Goal: Task Accomplishment & Management: Use online tool/utility

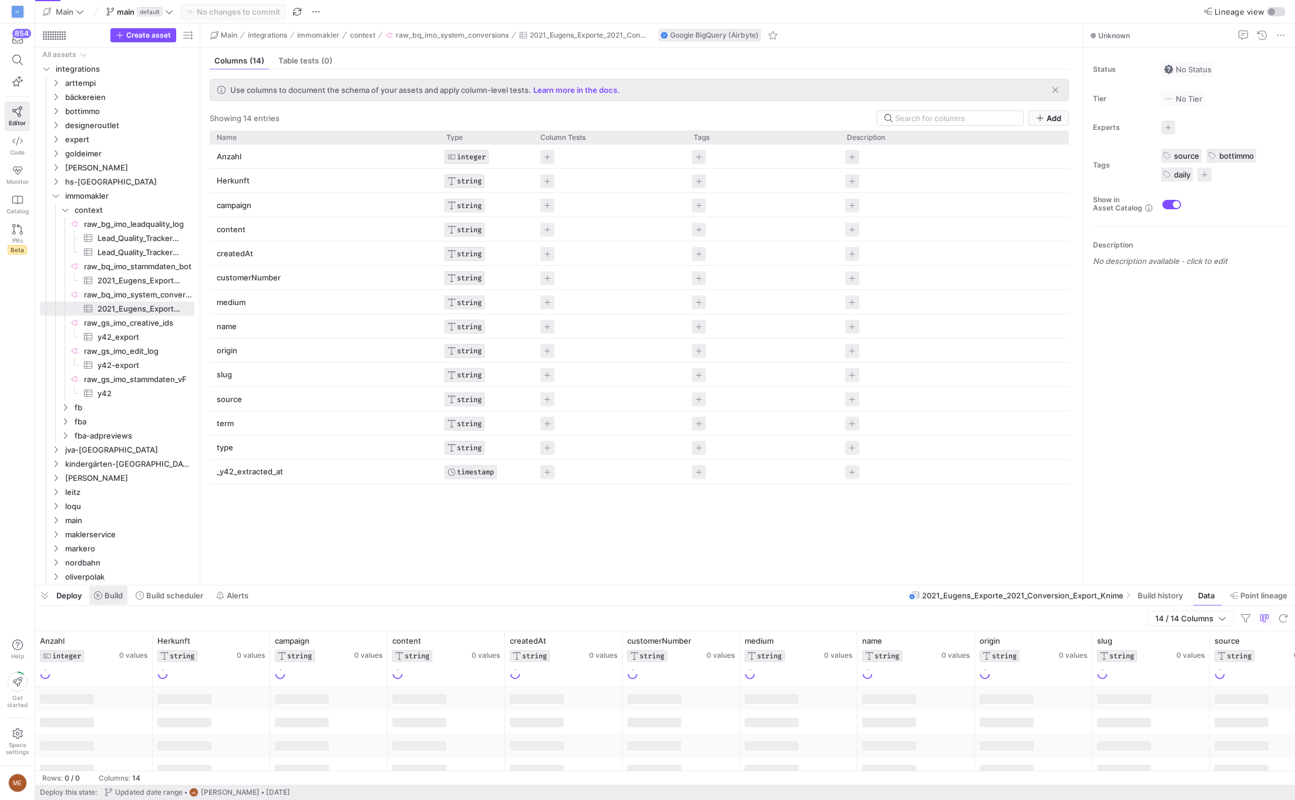
click at [103, 597] on span "Build" at bounding box center [108, 594] width 29 height 9
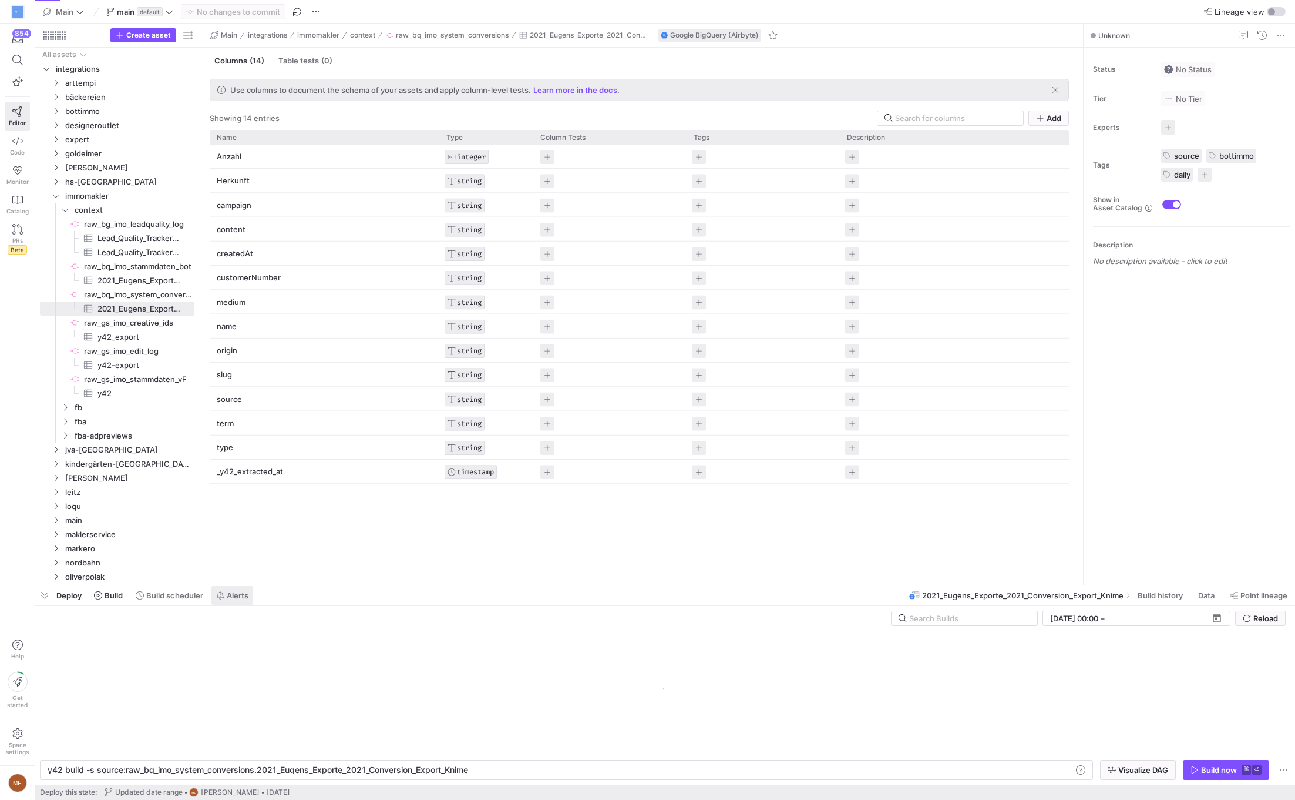
scroll to position [0, 419]
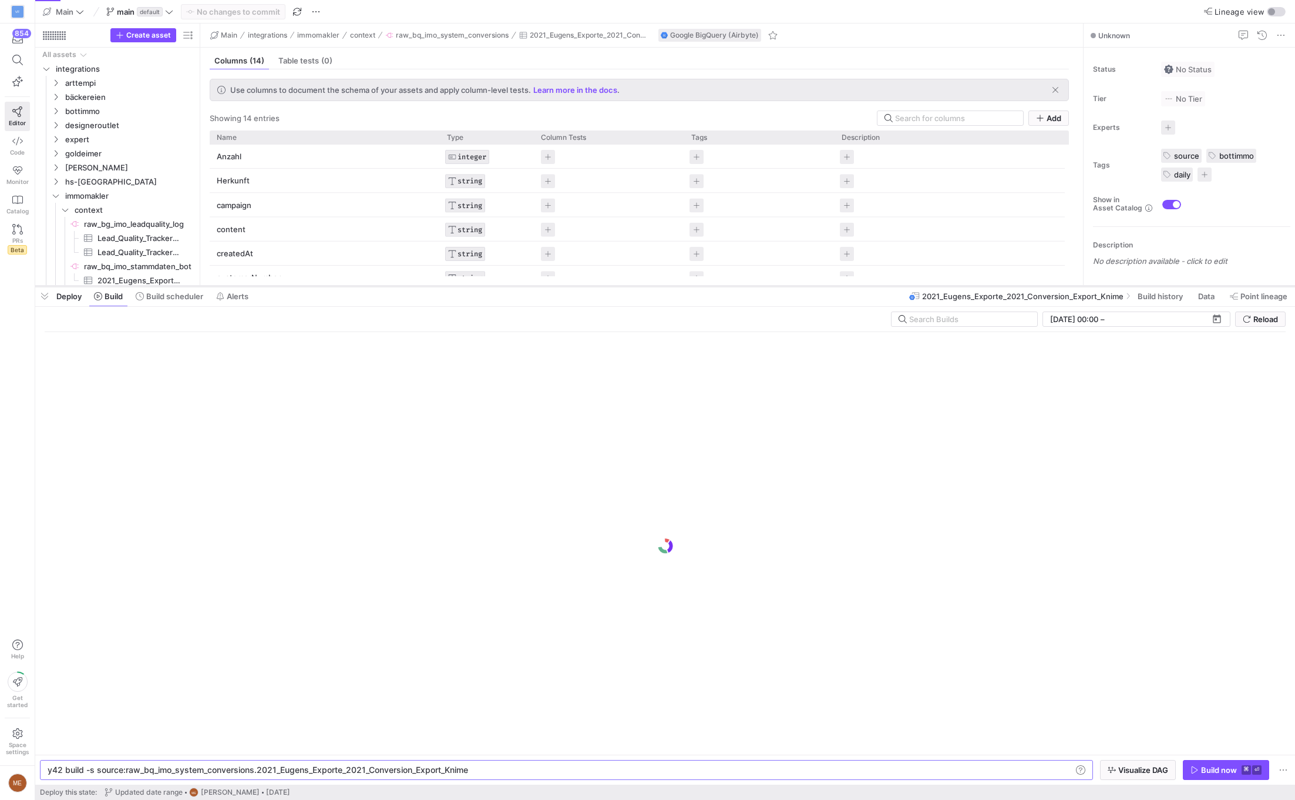
drag, startPoint x: 272, startPoint y: 583, endPoint x: 311, endPoint y: 284, distance: 302.2
click at [311, 284] on div at bounding box center [665, 286] width 1260 height 5
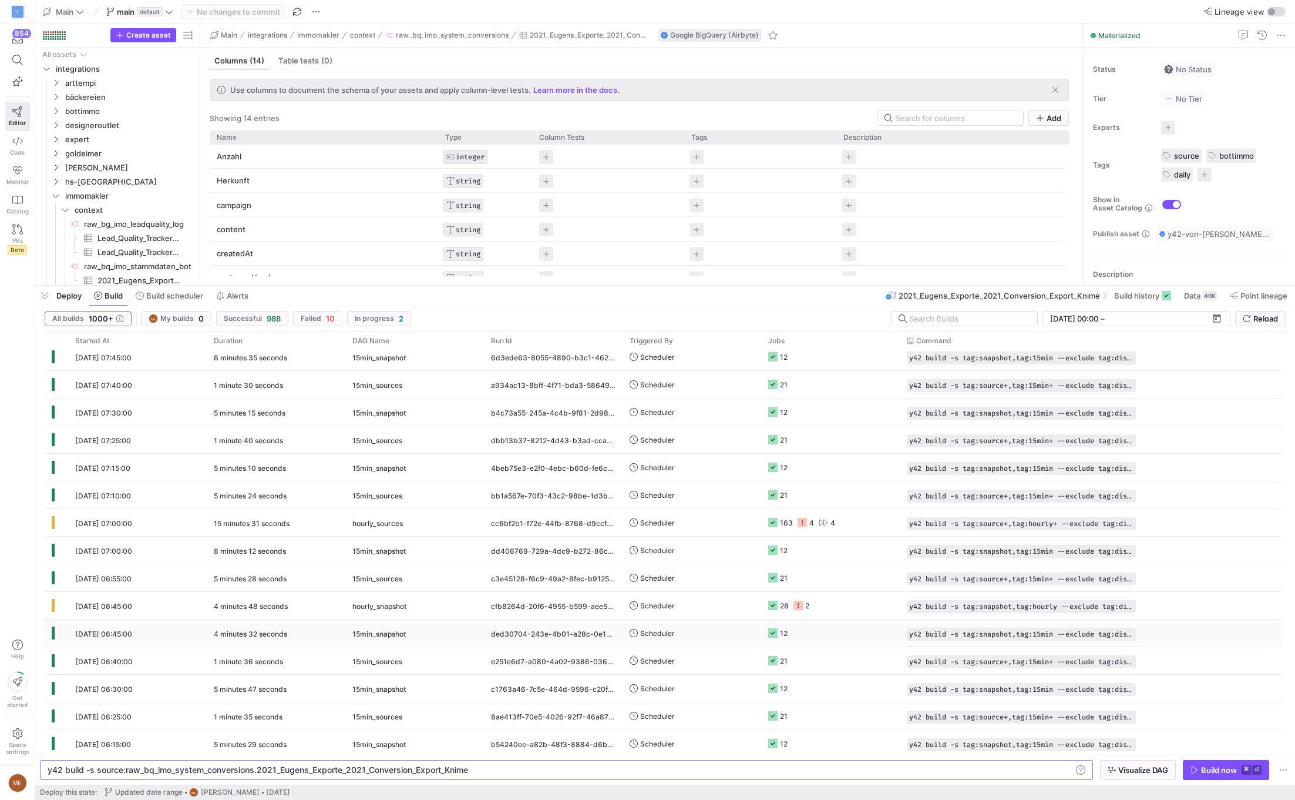
scroll to position [667, 0]
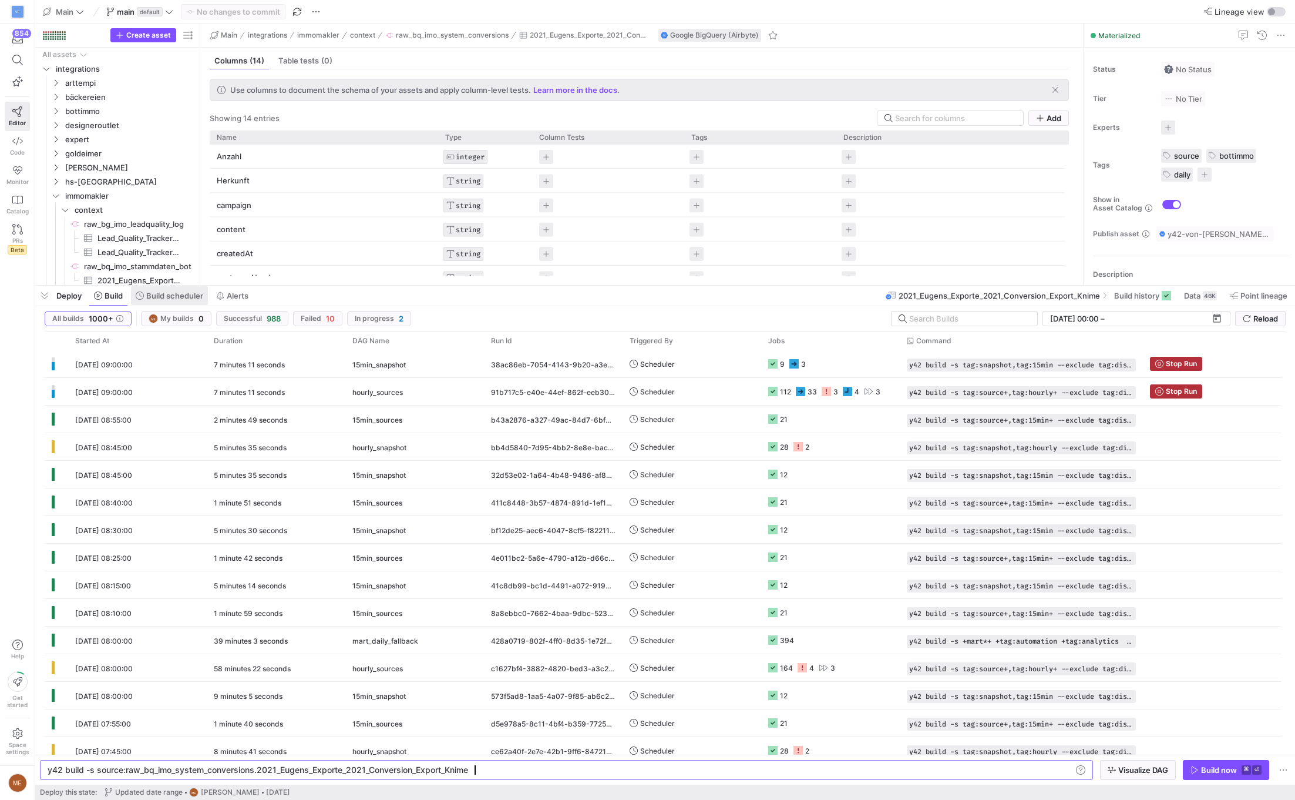
click at [186, 293] on span "Build scheduler" at bounding box center [174, 295] width 57 height 9
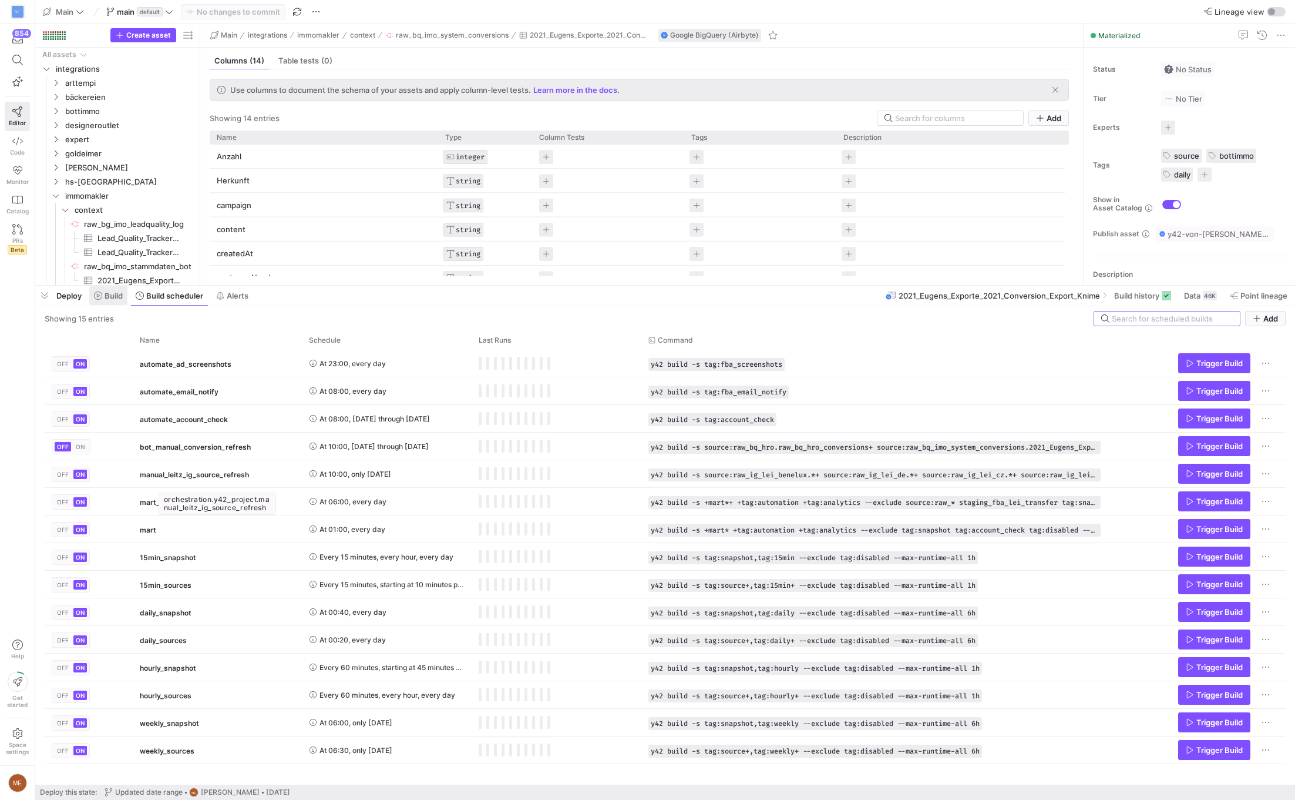
click at [94, 298] on icon at bounding box center [98, 295] width 8 height 8
